Goal: Task Accomplishment & Management: Complete application form

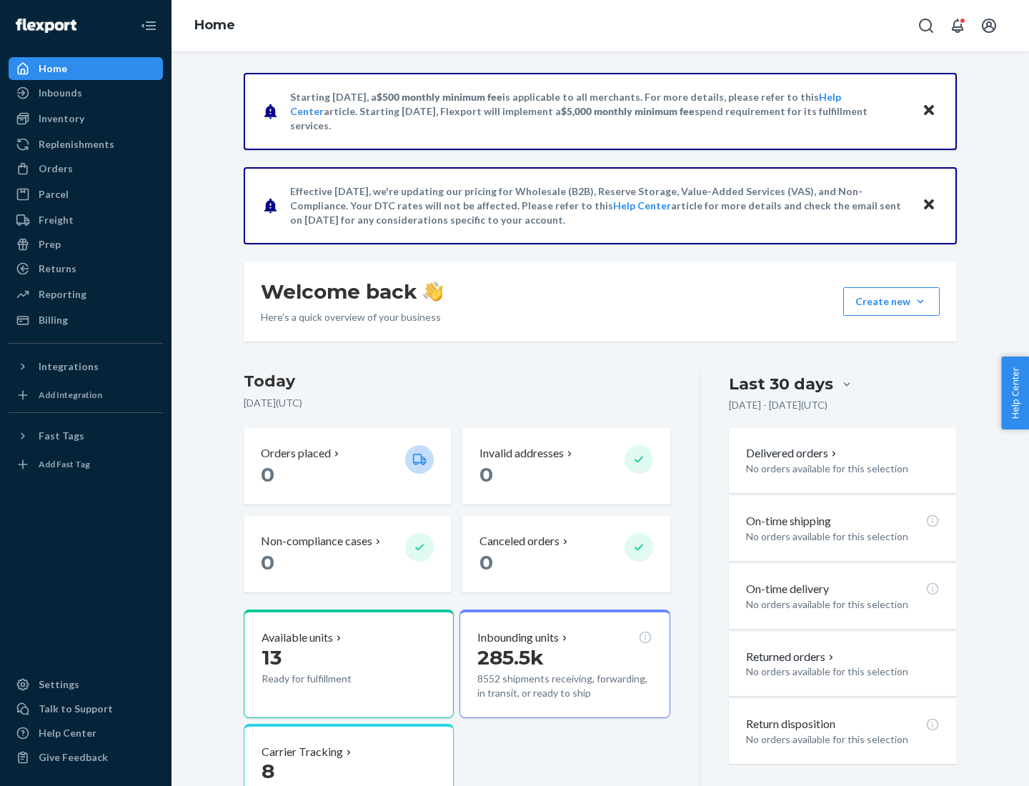
click at [920, 302] on button "Create new Create new inbound Create new order Create new product" at bounding box center [891, 301] width 96 height 29
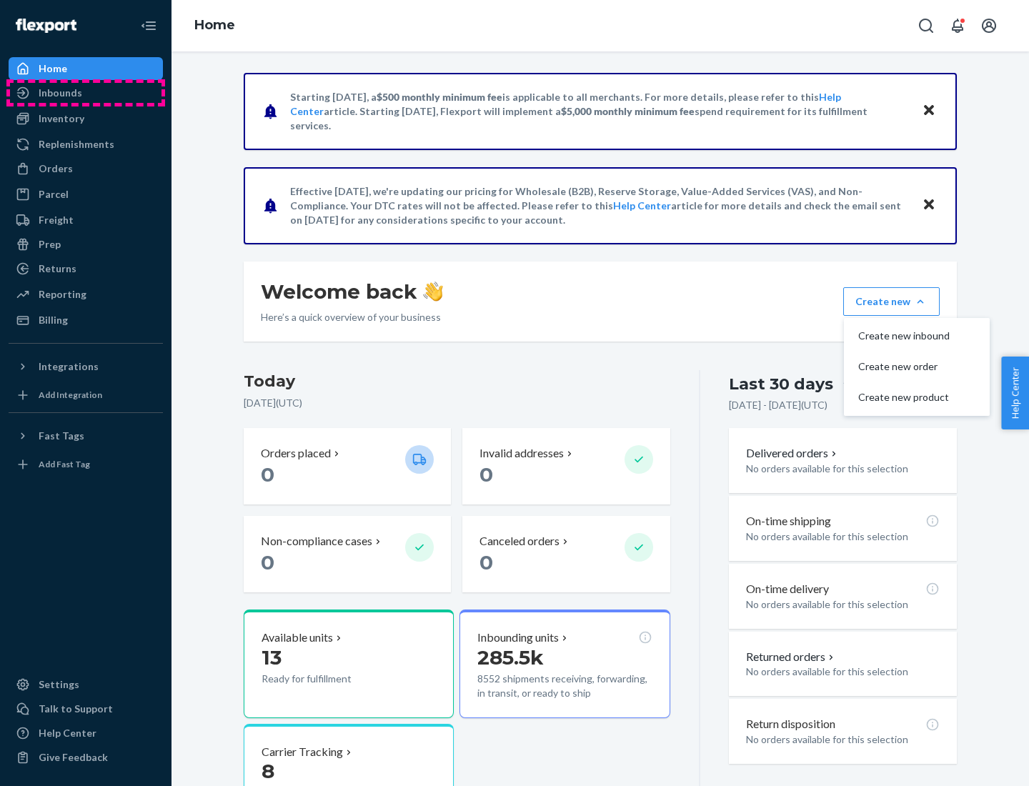
click at [86, 93] on div "Inbounds" at bounding box center [85, 93] width 151 height 20
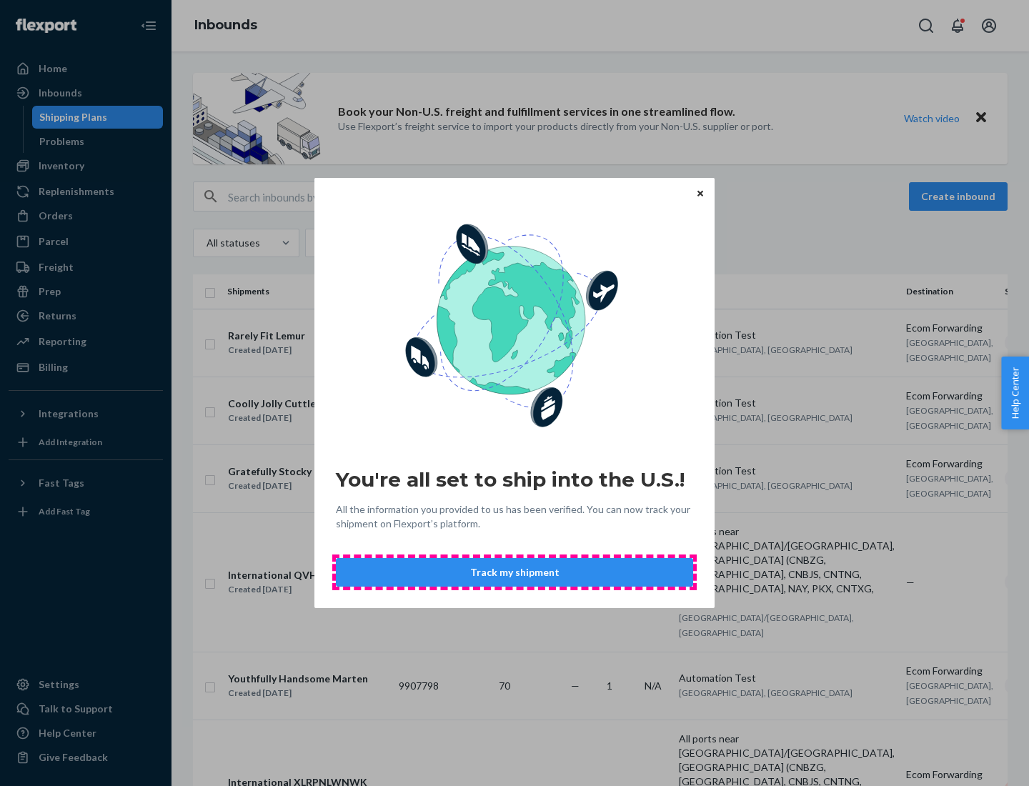
click at [514, 572] on button "Track my shipment" at bounding box center [514, 572] width 357 height 29
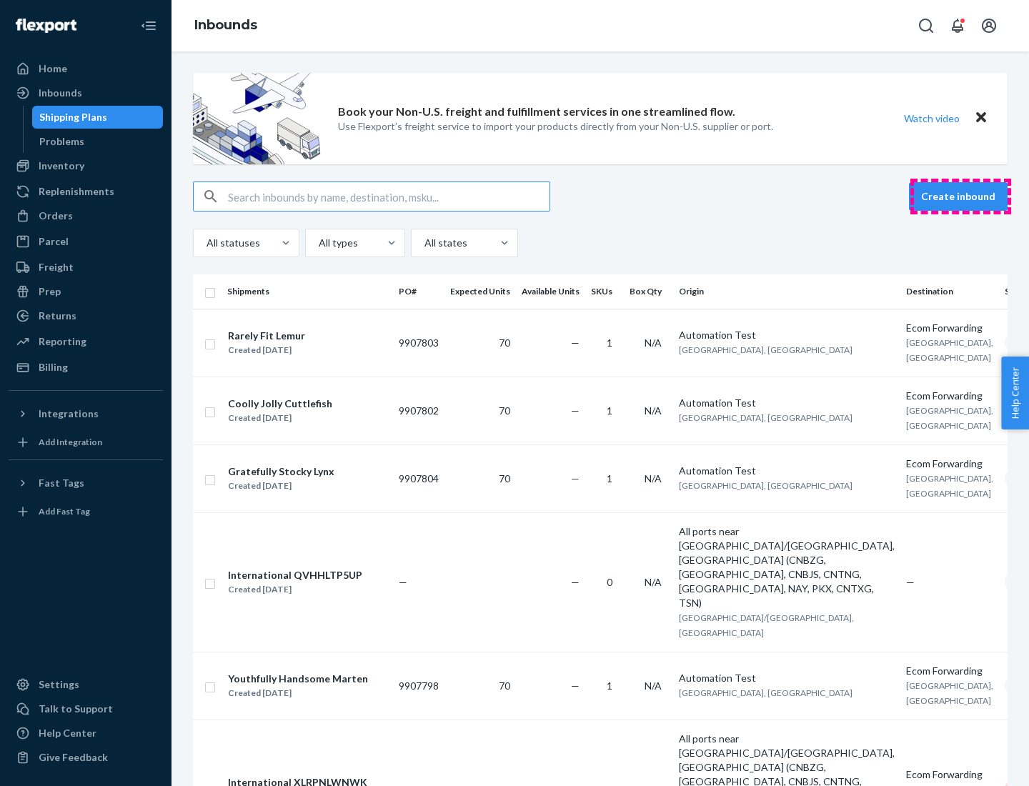
click at [960, 196] on button "Create inbound" at bounding box center [958, 196] width 99 height 29
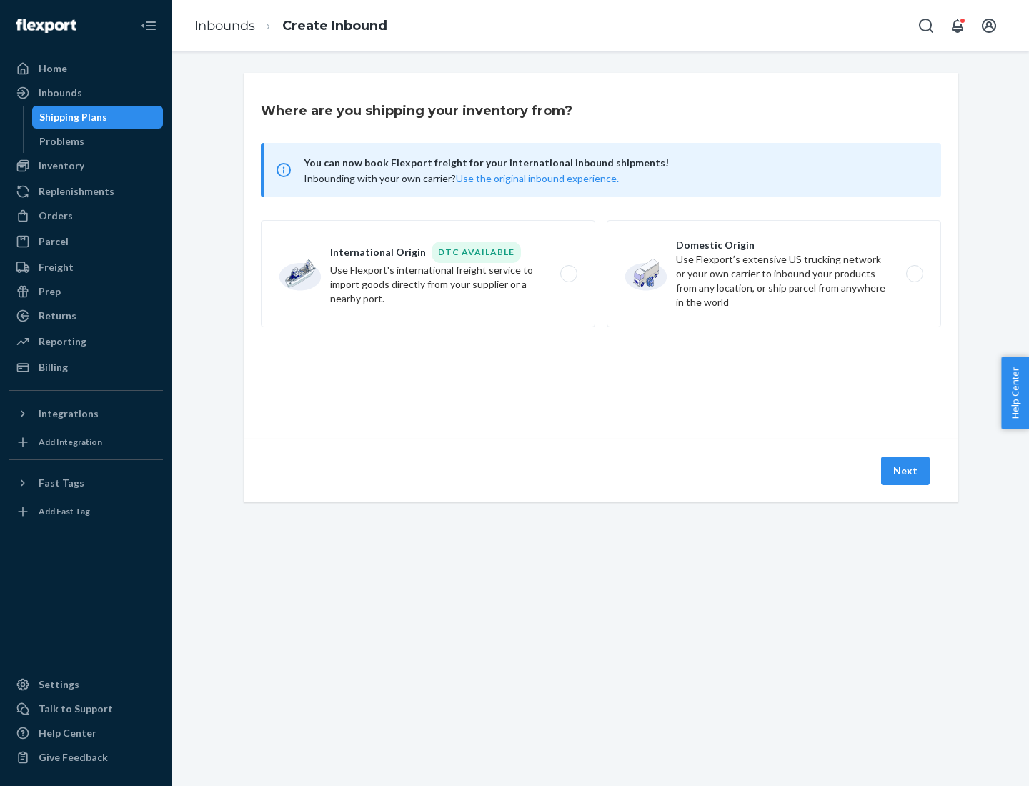
click at [428, 274] on label "International Origin DTC Available Use Flexport's international freight service…" at bounding box center [428, 273] width 334 height 107
click at [568, 274] on input "International Origin DTC Available Use Flexport's international freight service…" at bounding box center [572, 273] width 9 height 9
radio input "true"
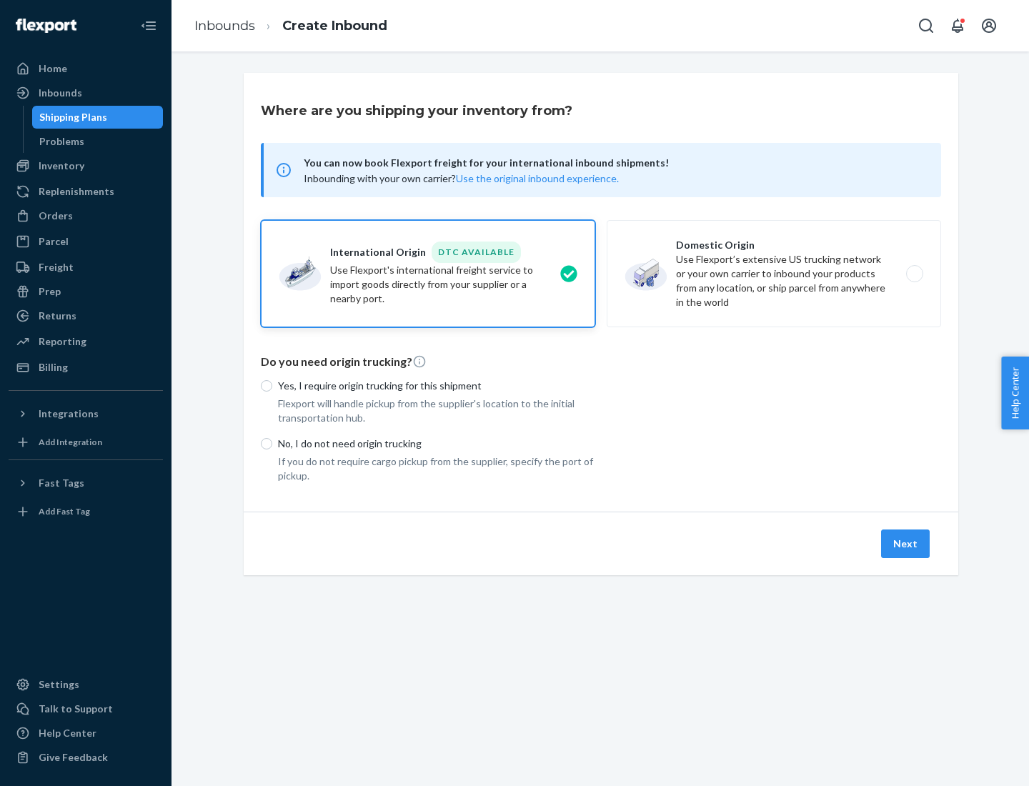
click at [437, 443] on p "No, I do not need origin trucking" at bounding box center [436, 444] width 317 height 14
click at [272, 443] on input "No, I do not need origin trucking" at bounding box center [266, 443] width 11 height 11
radio input "true"
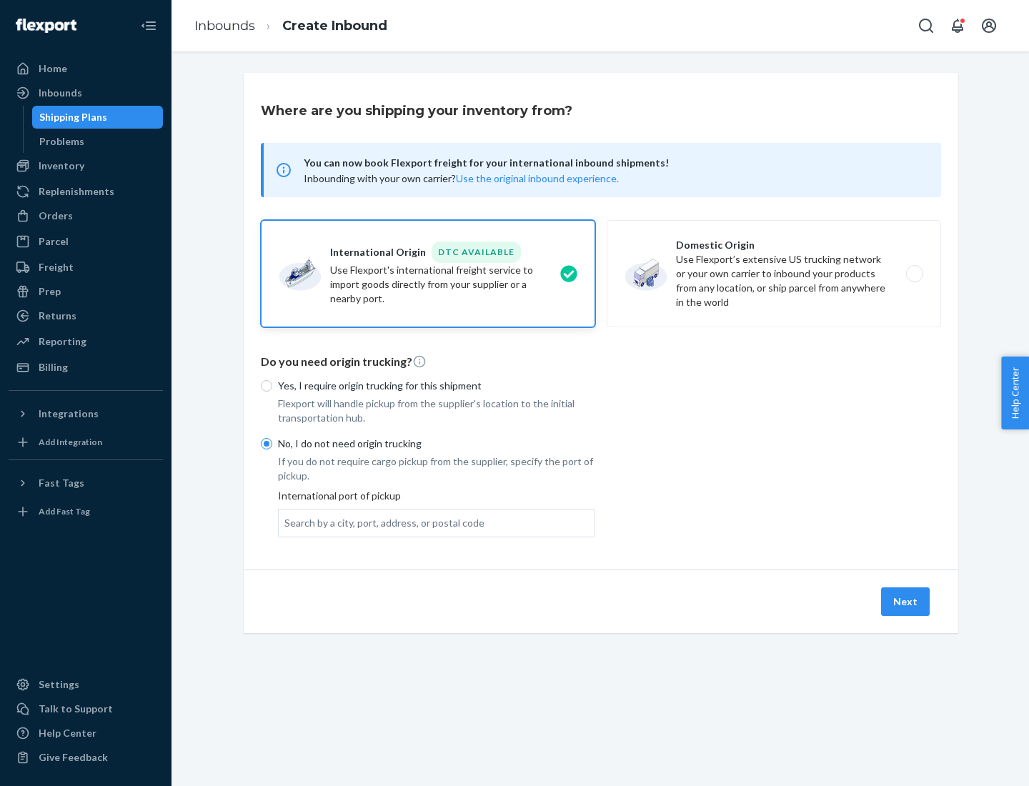
click at [381, 522] on div "Search by a city, port, address, or postal code" at bounding box center [384, 523] width 200 height 14
click at [286, 522] on input "Search by a city, port, address, or postal code" at bounding box center [284, 523] width 1 height 14
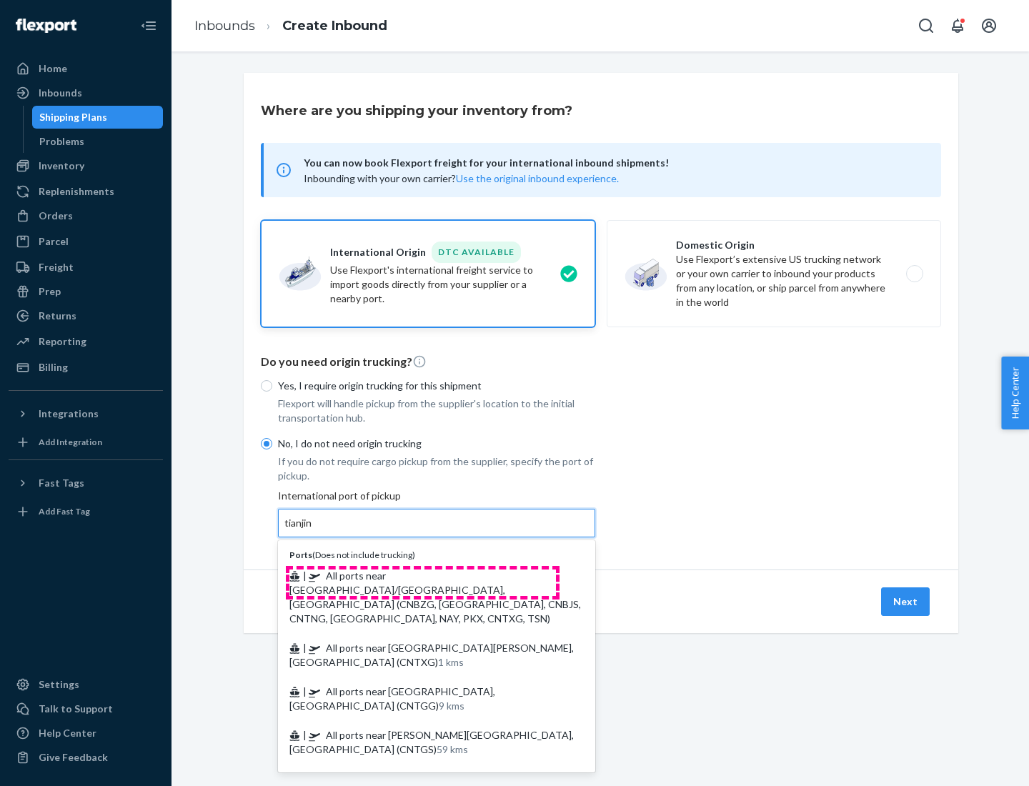
click at [422, 575] on span "| All ports near [GEOGRAPHIC_DATA]/[GEOGRAPHIC_DATA], [GEOGRAPHIC_DATA] (CNBZG,…" at bounding box center [435, 596] width 292 height 55
click at [314, 530] on input "tianjin" at bounding box center [298, 523] width 29 height 14
type input "All ports near [GEOGRAPHIC_DATA]/[GEOGRAPHIC_DATA], [GEOGRAPHIC_DATA] (CNBZG, […"
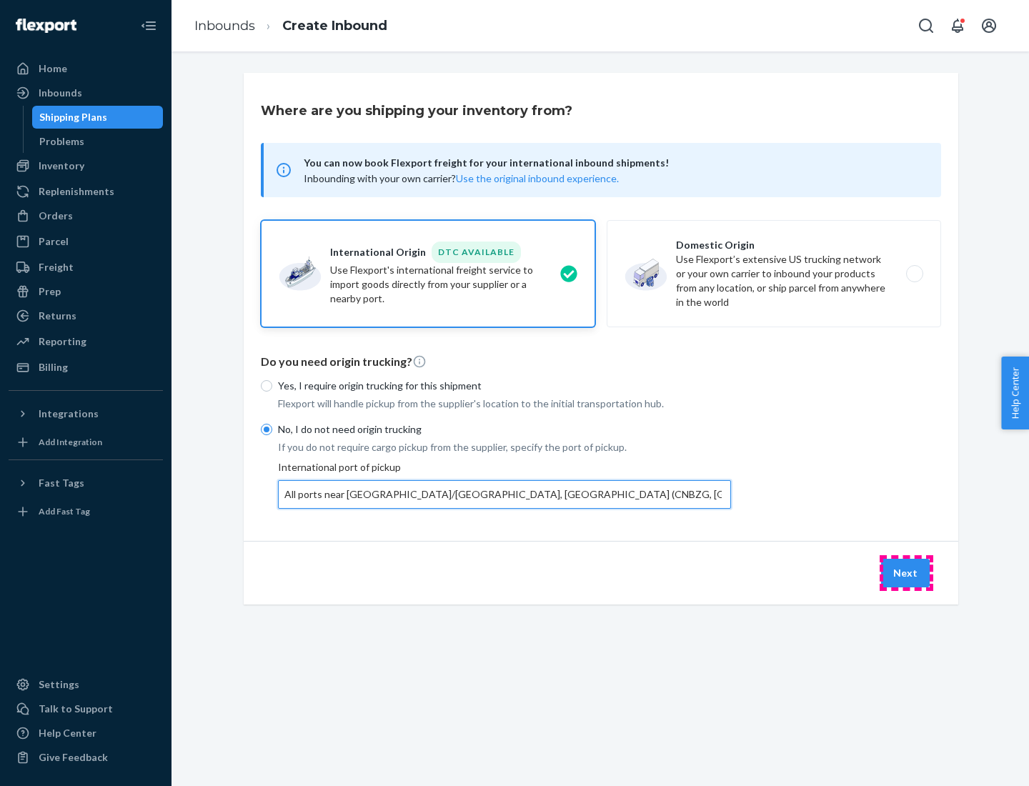
click at [906, 572] on button "Next" at bounding box center [905, 573] width 49 height 29
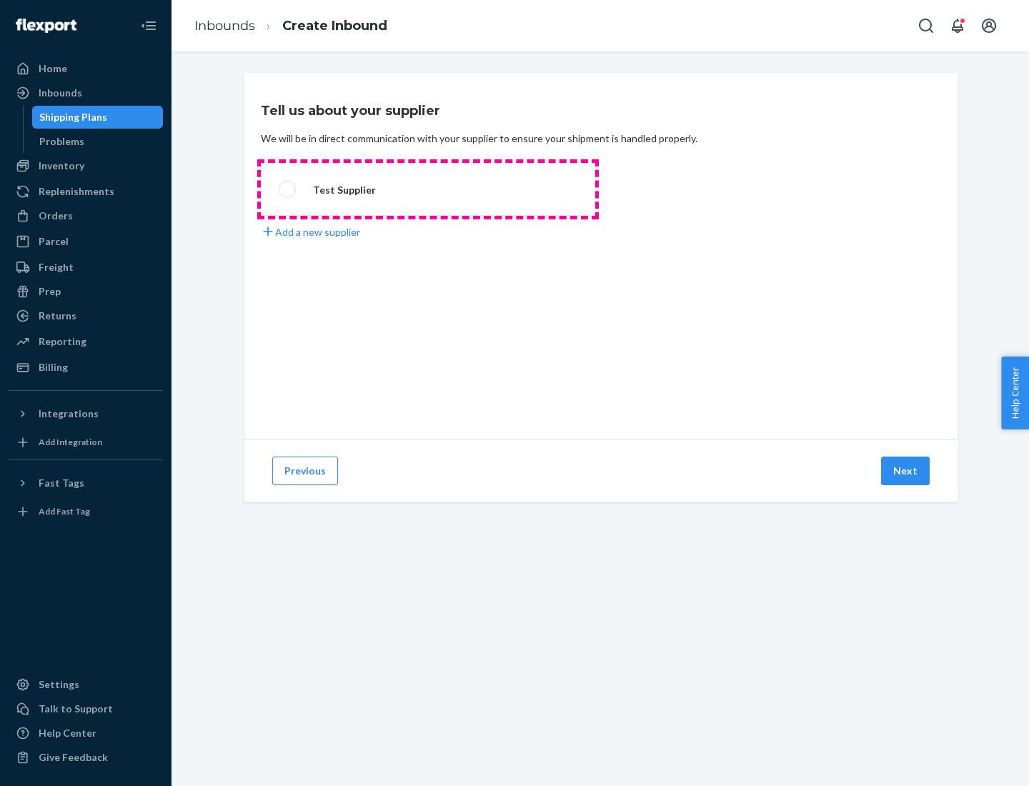
click at [428, 189] on label "Test Supplier" at bounding box center [428, 189] width 334 height 53
click at [288, 189] on input "Test Supplier" at bounding box center [283, 189] width 9 height 9
radio input "true"
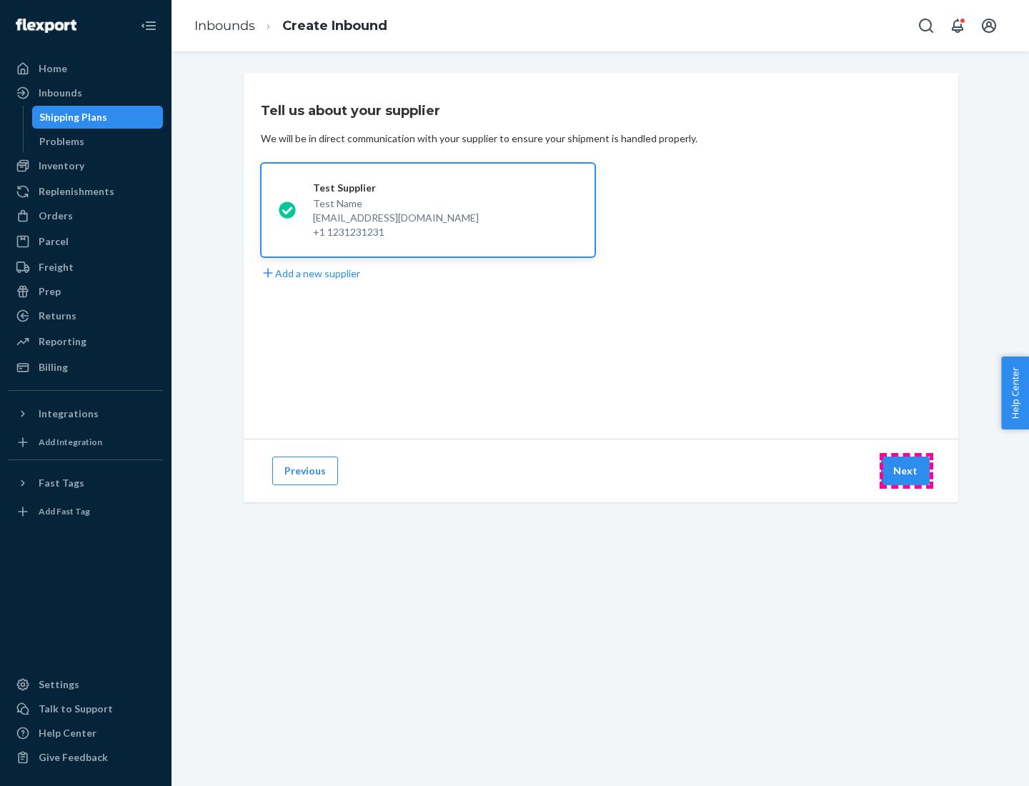
click at [906, 471] on button "Next" at bounding box center [905, 471] width 49 height 29
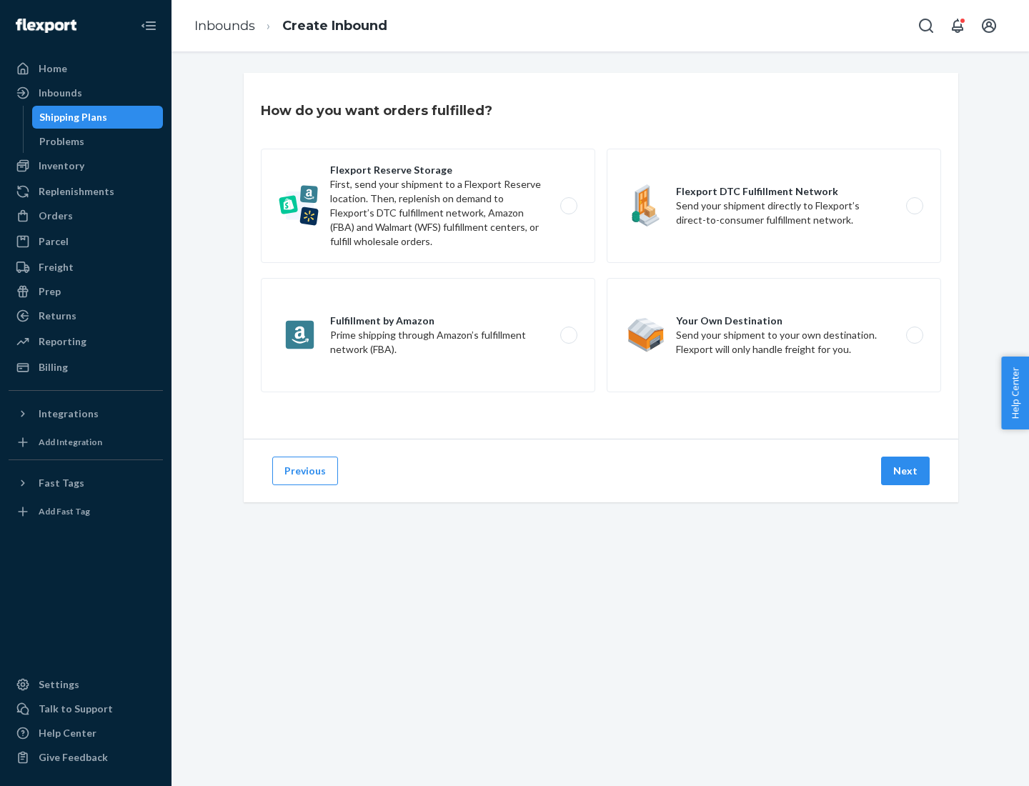
click at [428, 206] on label "Flexport Reserve Storage First, send your shipment to a Flexport Reserve locati…" at bounding box center [428, 206] width 334 height 114
click at [568, 206] on input "Flexport Reserve Storage First, send your shipment to a Flexport Reserve locati…" at bounding box center [572, 205] width 9 height 9
radio input "true"
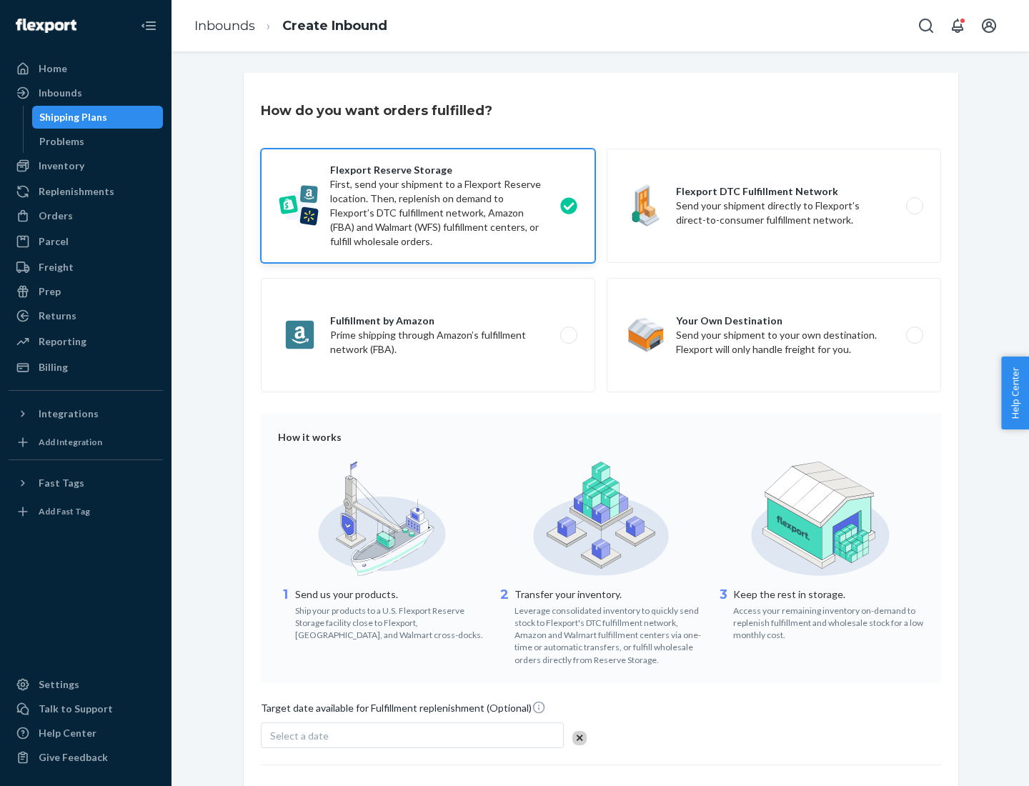
scroll to position [117, 0]
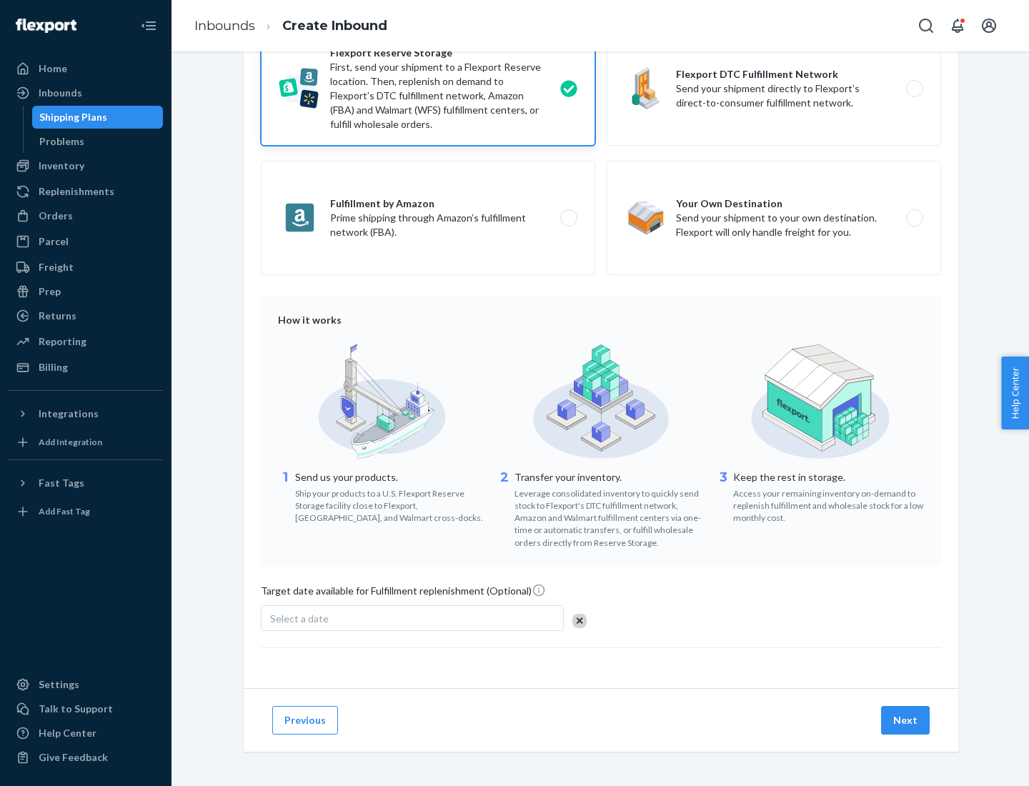
click at [906, 719] on button "Next" at bounding box center [905, 720] width 49 height 29
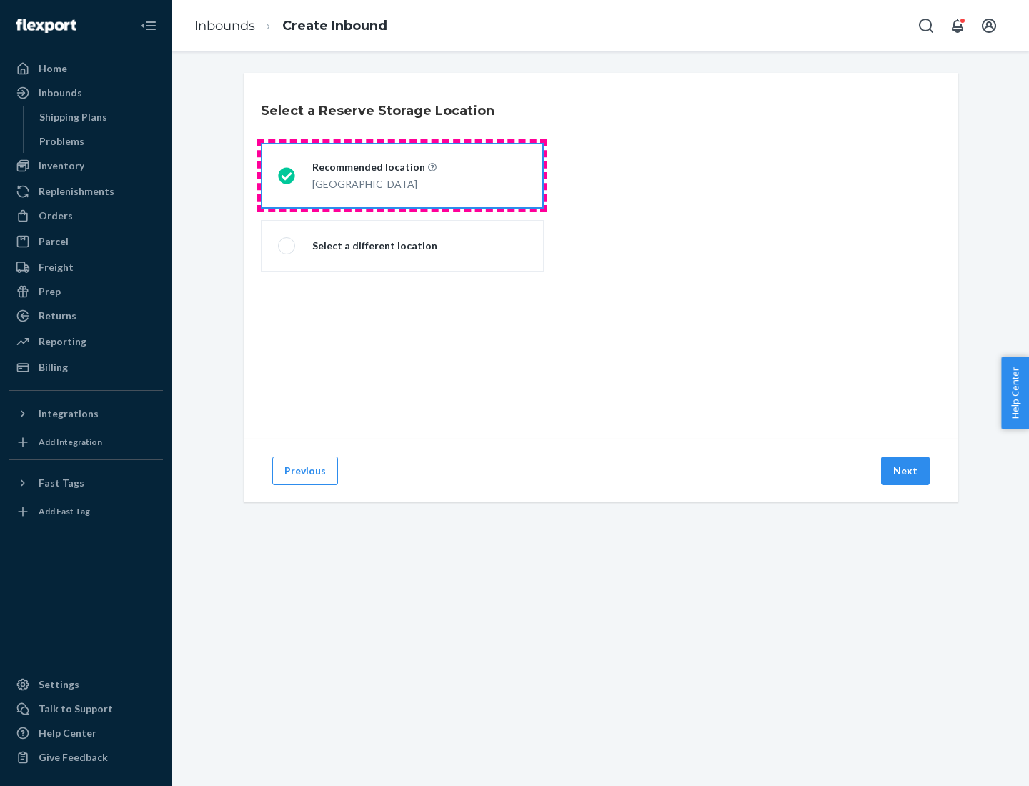
click at [402, 176] on div "[GEOGRAPHIC_DATA]" at bounding box center [374, 182] width 124 height 17
click at [287, 176] on input "Recommended location [GEOGRAPHIC_DATA]" at bounding box center [282, 175] width 9 height 9
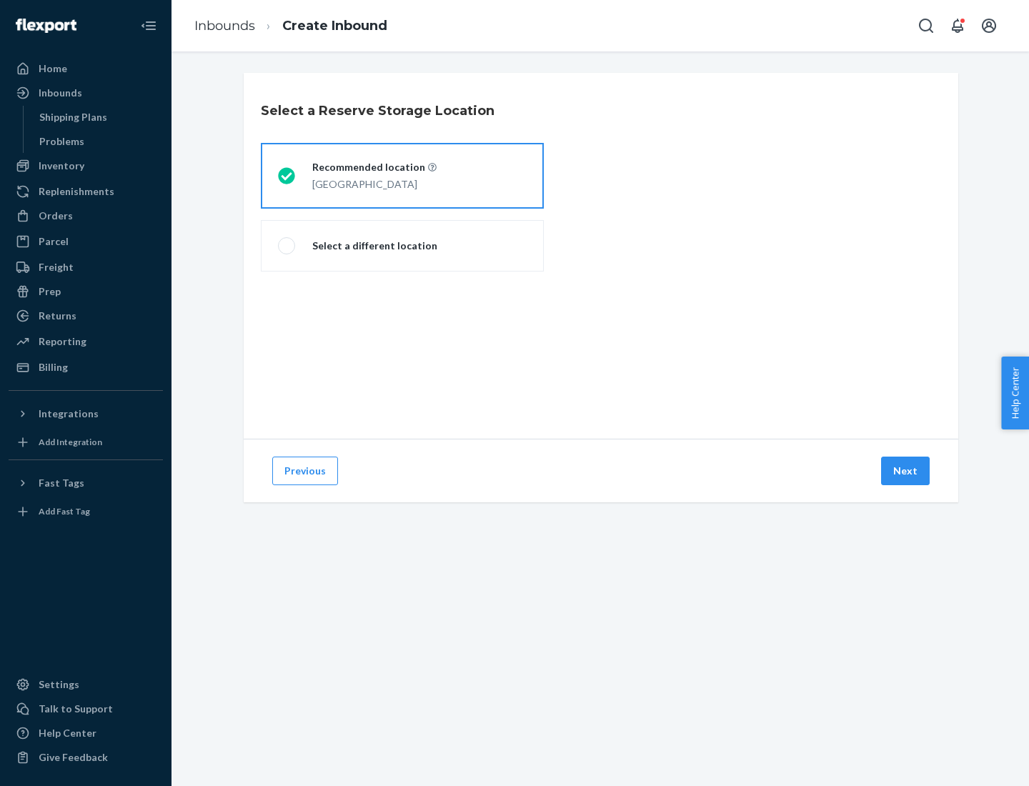
click at [906, 471] on button "Next" at bounding box center [905, 471] width 49 height 29
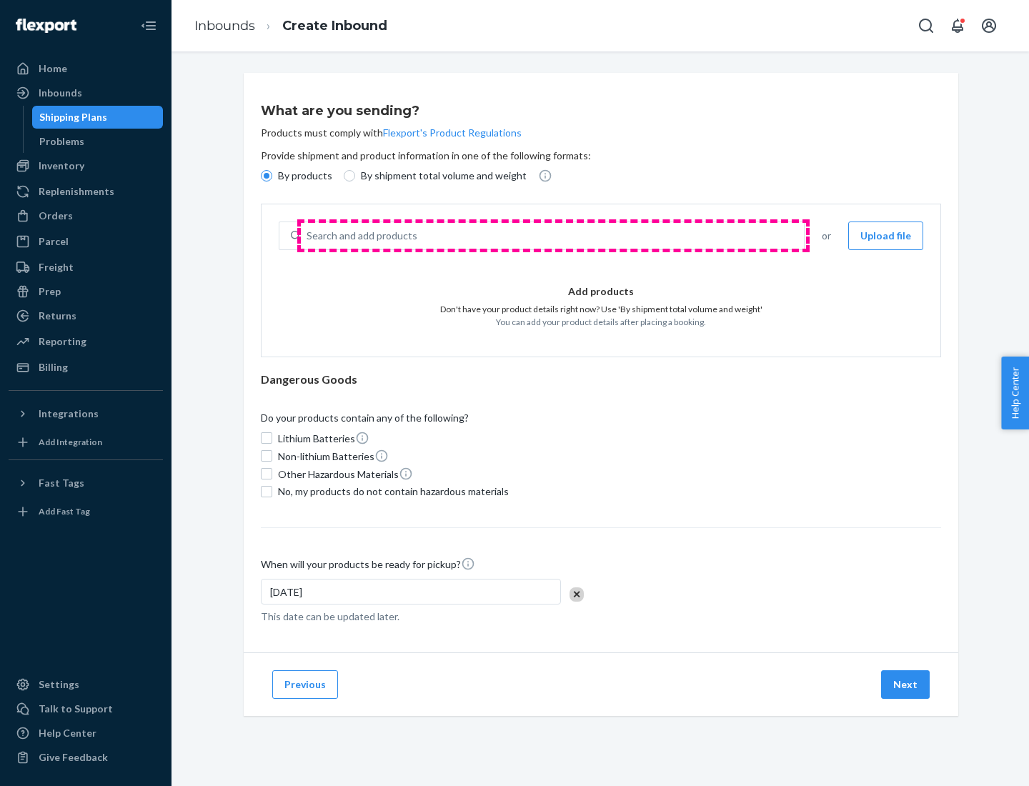
click at [553, 236] on div "Search and add products" at bounding box center [552, 236] width 503 height 26
click at [308, 236] on input "Search and add products" at bounding box center [307, 236] width 1 height 14
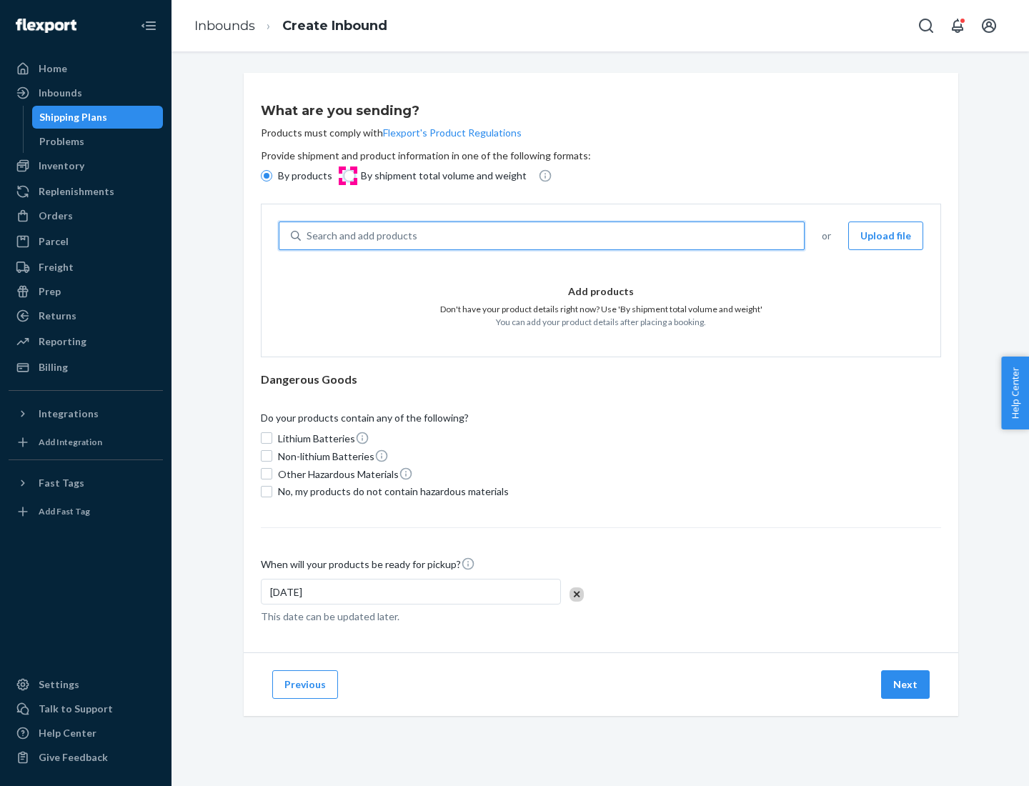
click at [347, 176] on input "By shipment total volume and weight" at bounding box center [349, 175] width 11 height 11
radio input "true"
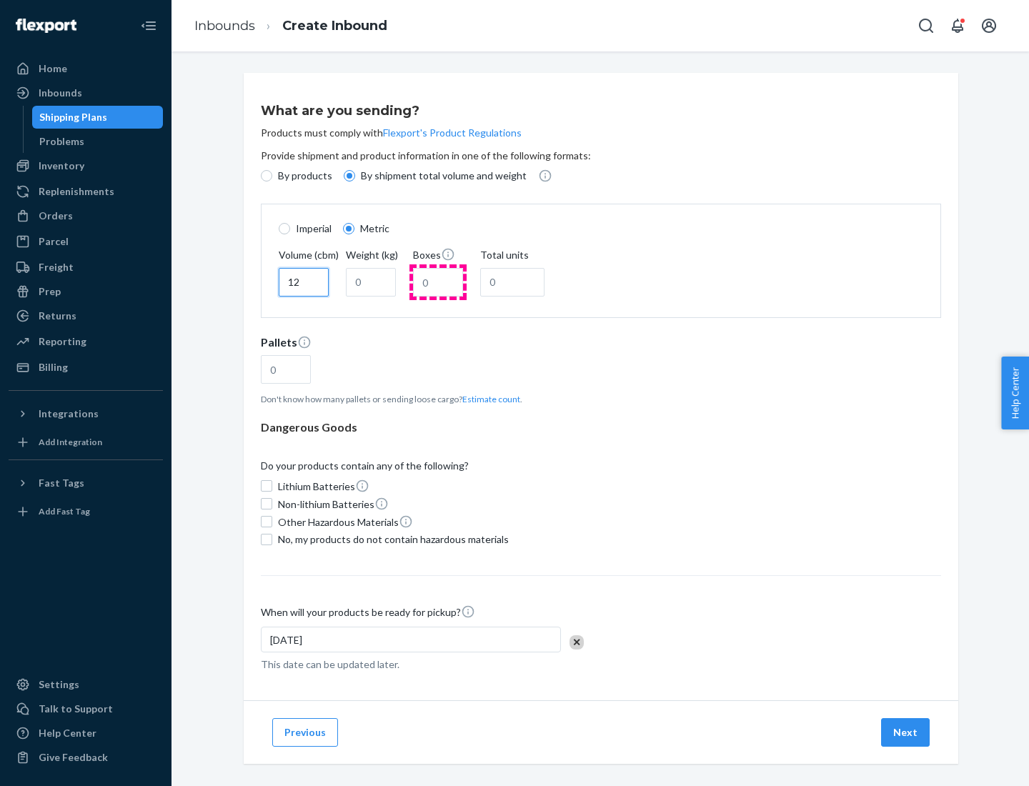
type input "12"
type input "22"
type input "222"
type input "121"
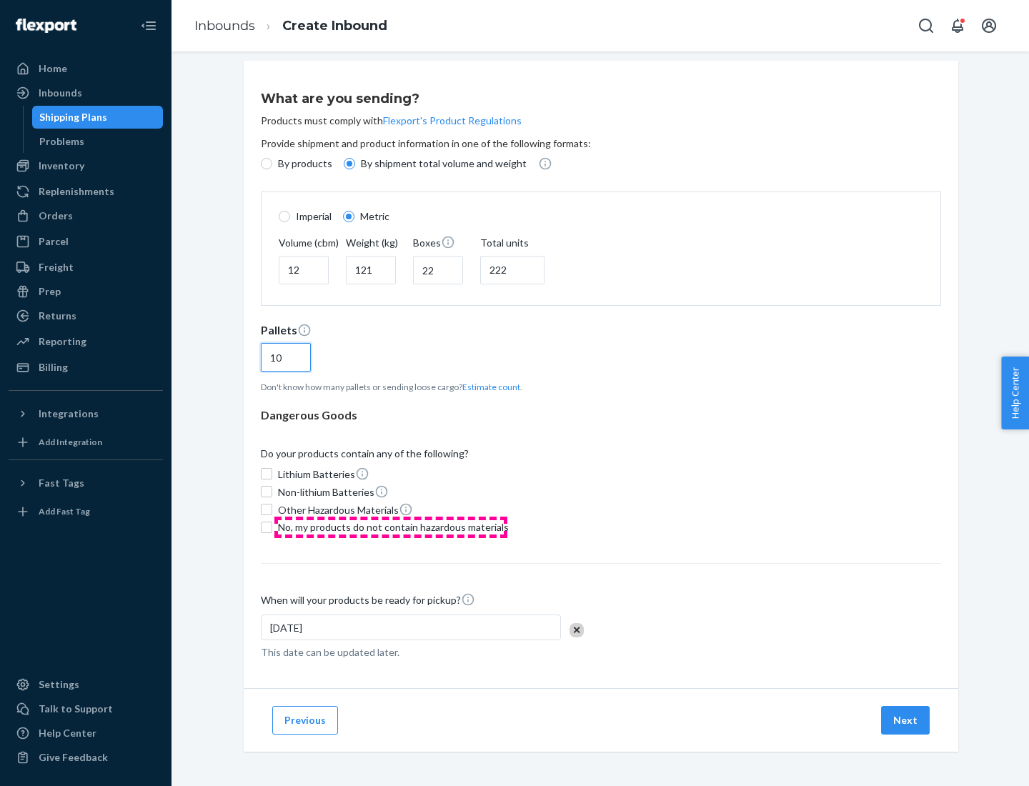
type input "10"
click at [391, 527] on span "No, my products do not contain hazardous materials" at bounding box center [393, 527] width 231 height 14
click at [272, 527] on input "No, my products do not contain hazardous materials" at bounding box center [266, 527] width 11 height 11
checkbox input "true"
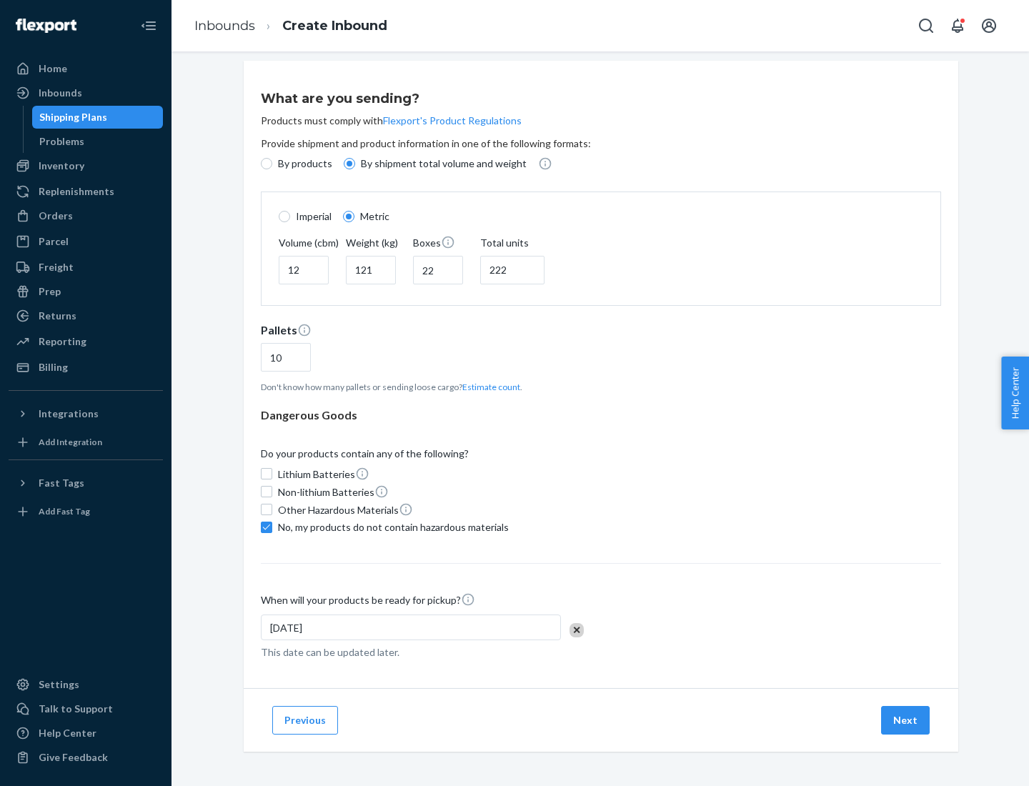
click at [906, 719] on button "Next" at bounding box center [905, 720] width 49 height 29
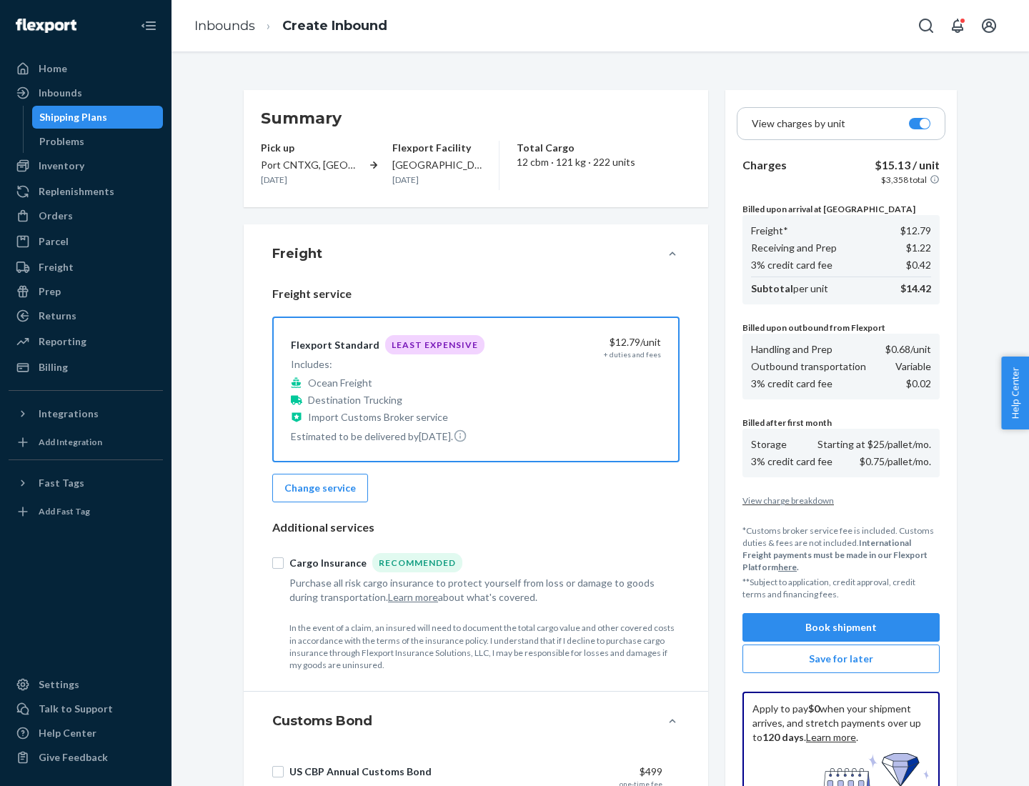
scroll to position [209, 0]
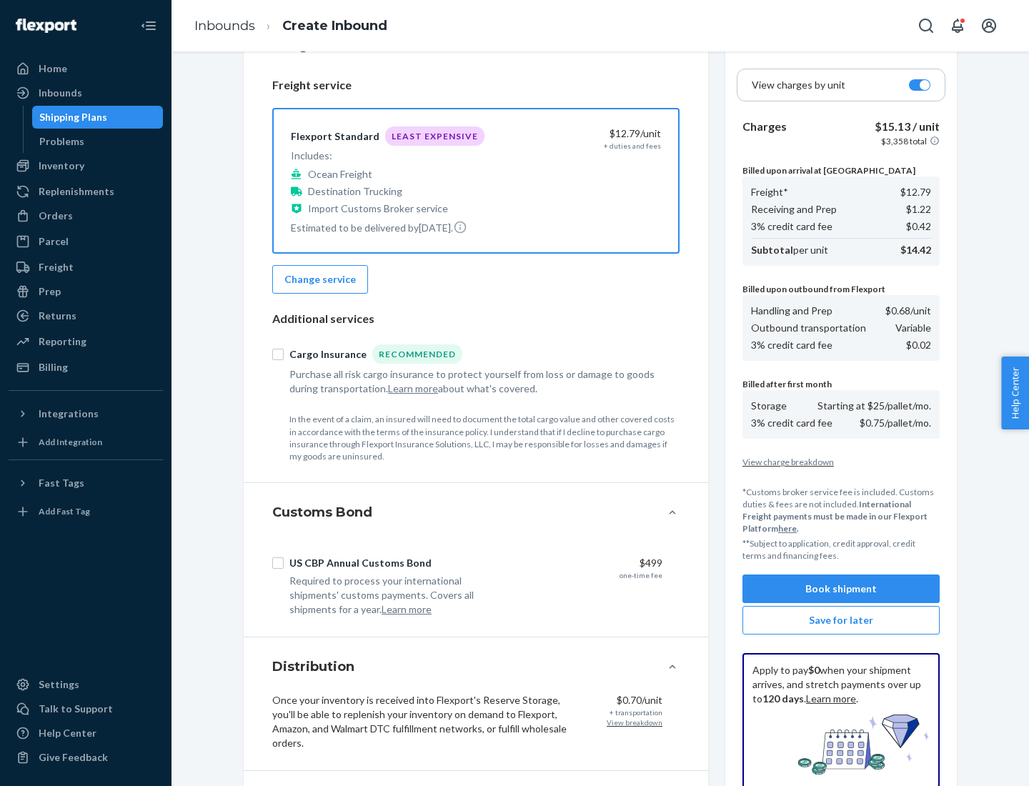
click at [841, 589] on button "Book shipment" at bounding box center [840, 588] width 197 height 29
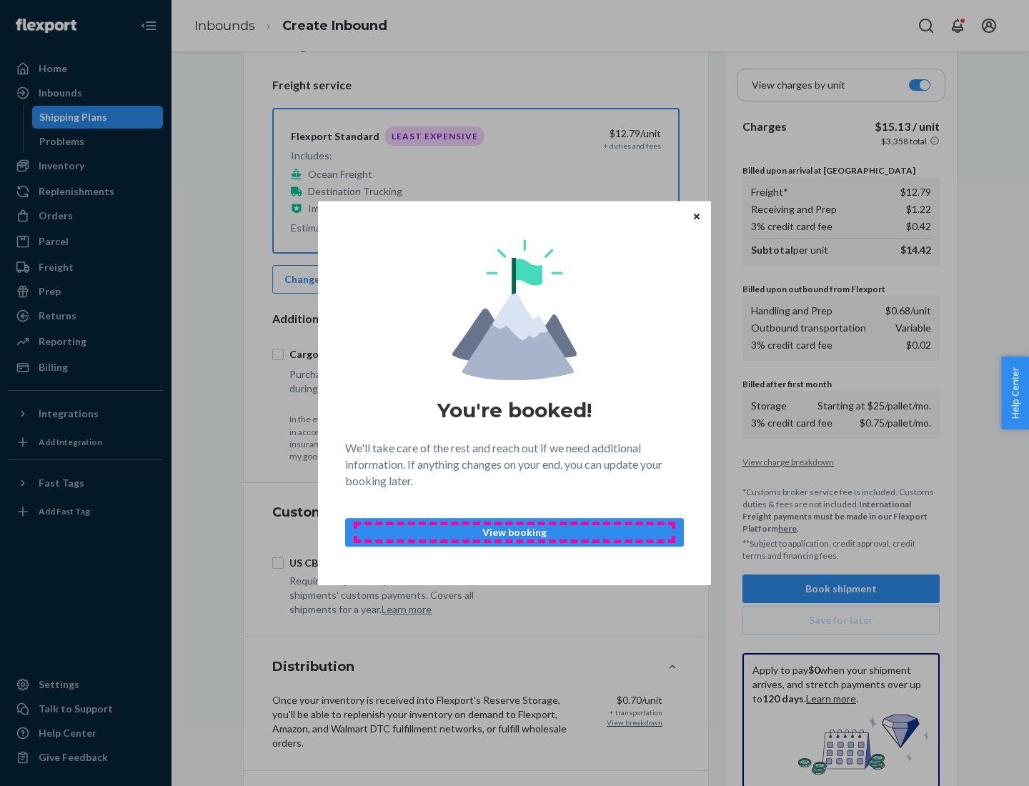
click at [514, 532] on p "View booking" at bounding box center [514, 532] width 314 height 14
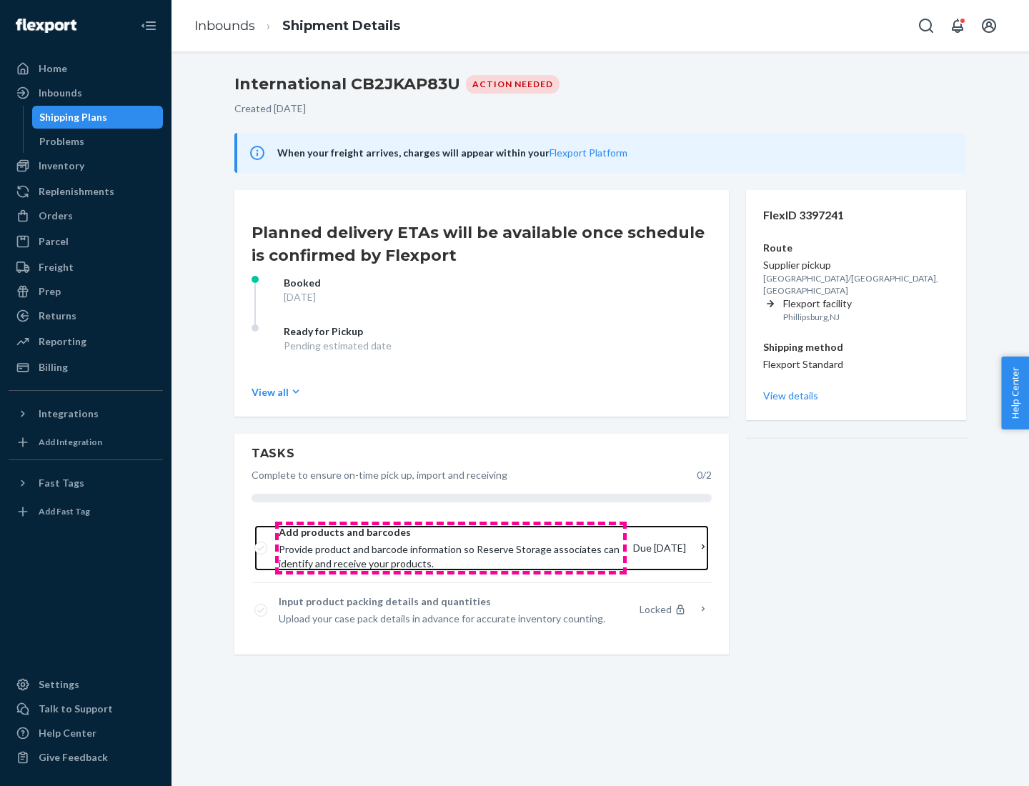
click at [451, 548] on span "Provide product and barcode information so Reserve Storage associates can ident…" at bounding box center [450, 556] width 343 height 29
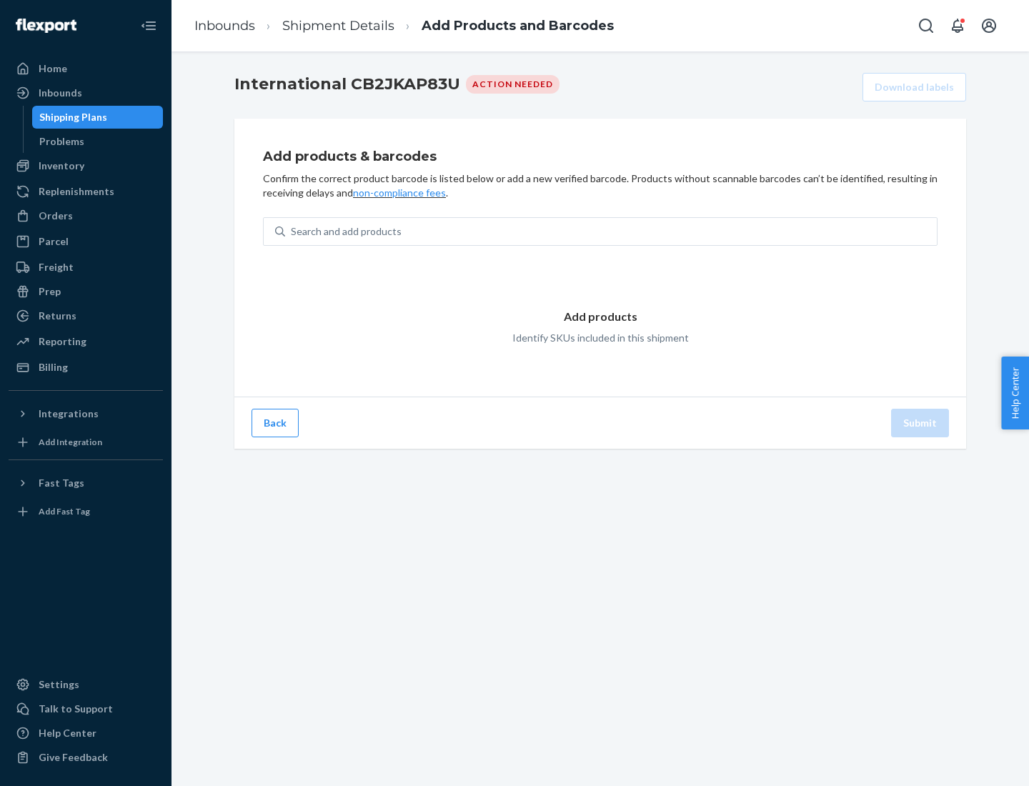
click at [611, 231] on div "Search and add products" at bounding box center [611, 232] width 652 height 26
click at [292, 231] on input "Search and add products" at bounding box center [291, 231] width 1 height 14
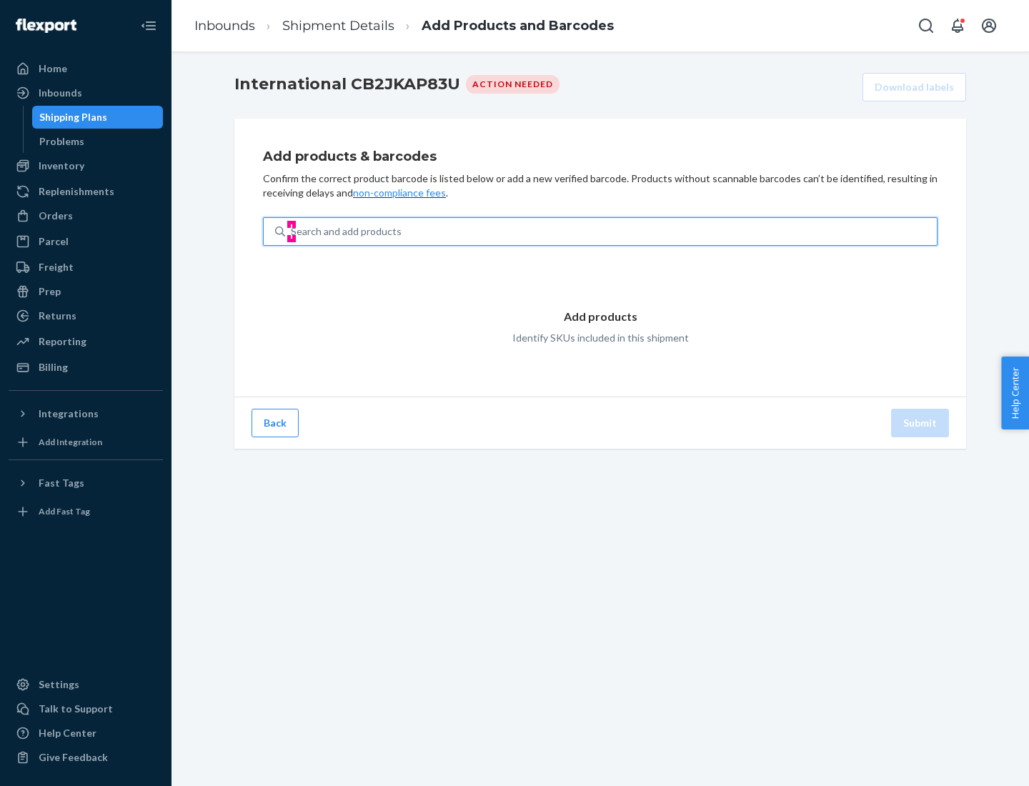
type input "test"
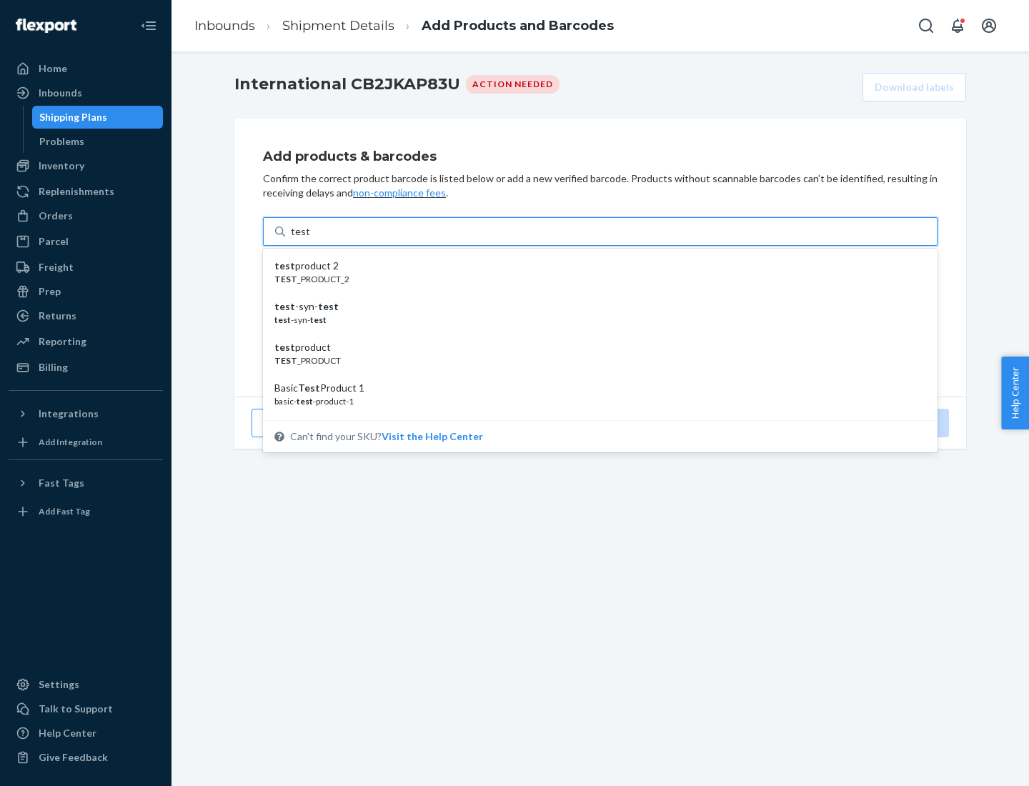
scroll to position [54, 0]
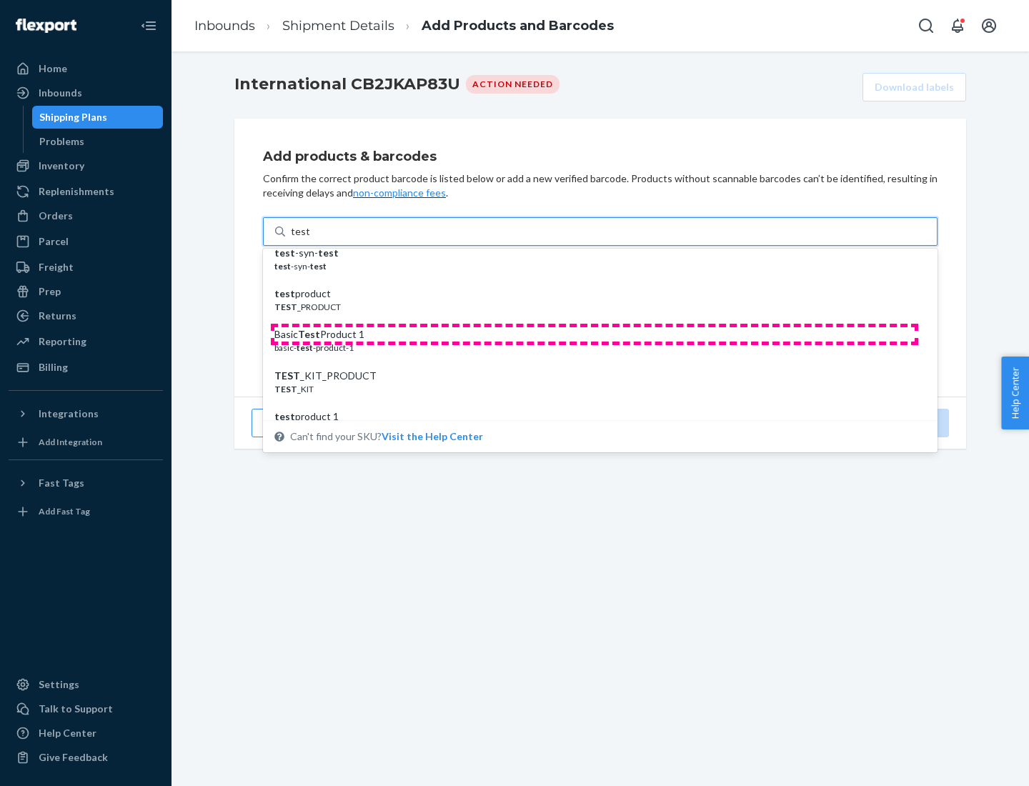
click at [594, 334] on div "Basic Test Product 1" at bounding box center [594, 334] width 640 height 14
click at [309, 239] on input "test" at bounding box center [300, 231] width 19 height 14
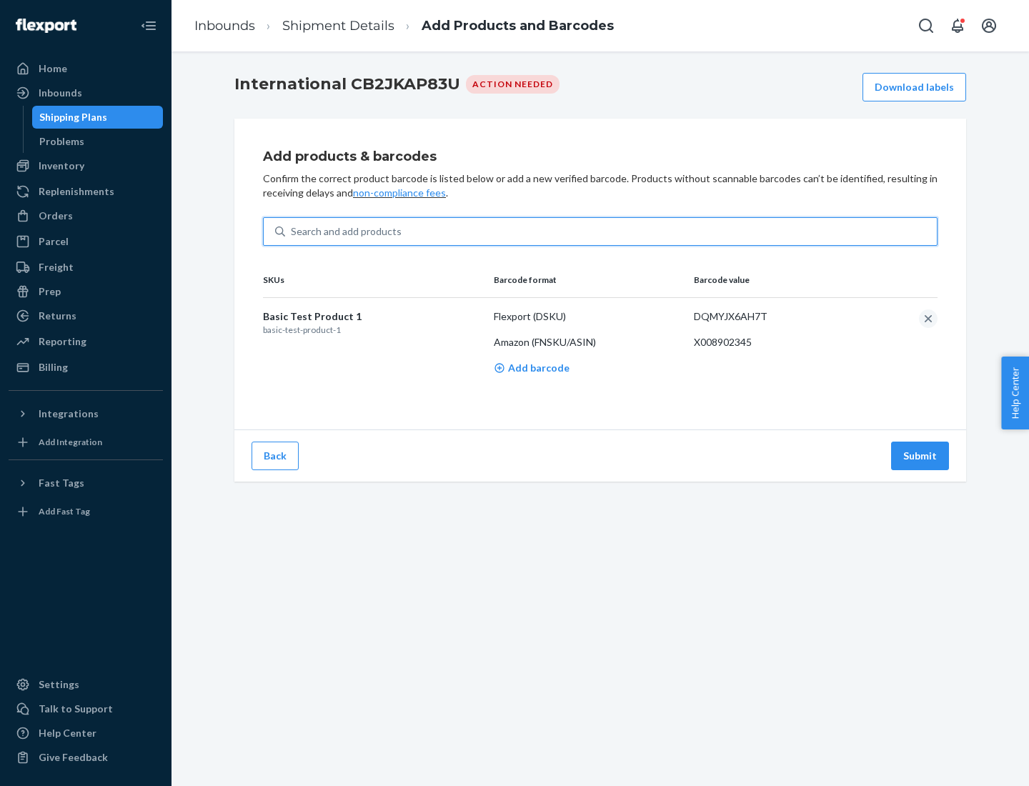
click at [920, 455] on button "Submit" at bounding box center [920, 456] width 58 height 29
